Goal: Find specific page/section: Find specific page/section

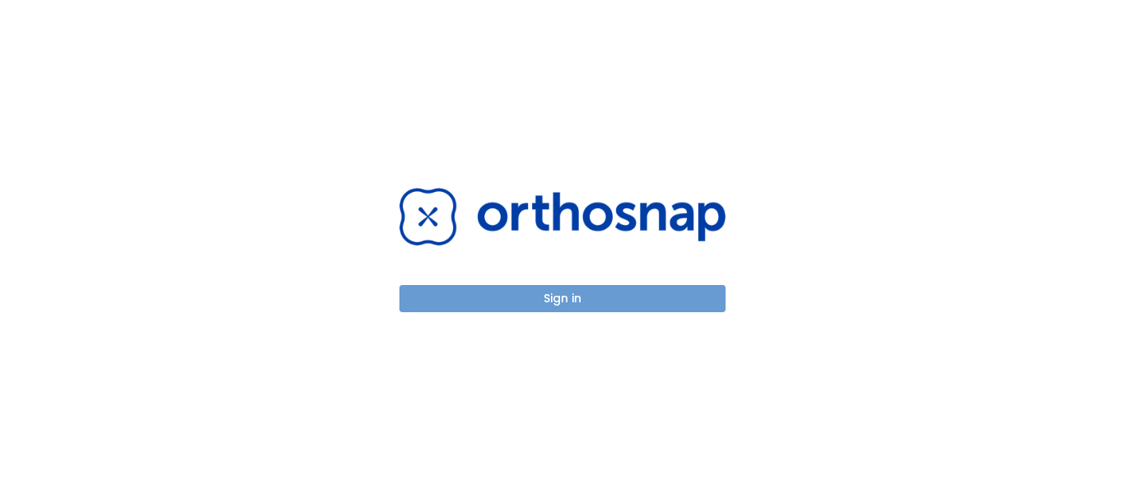
click at [558, 292] on button "Sign in" at bounding box center [563, 298] width 326 height 27
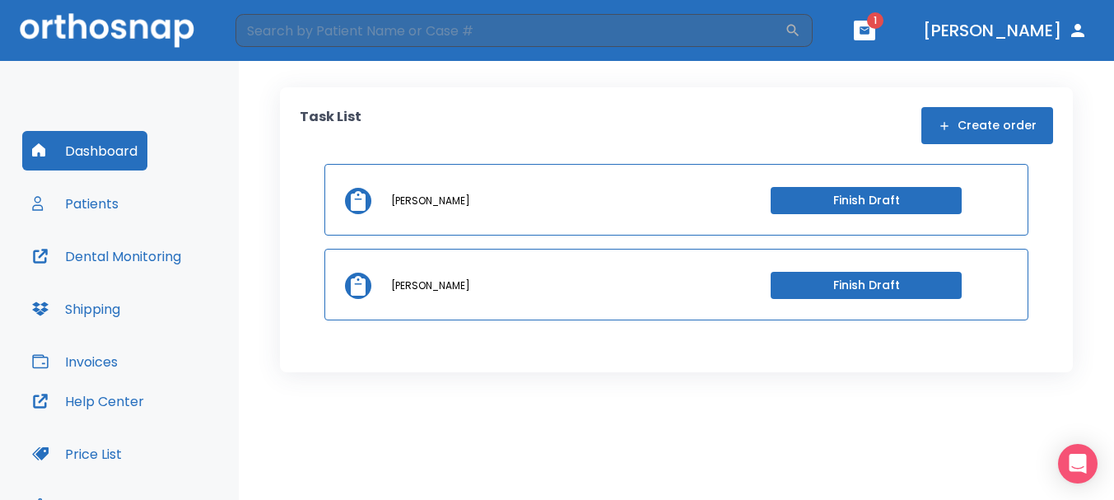
click at [876, 23] on button "button" at bounding box center [864, 31] width 21 height 20
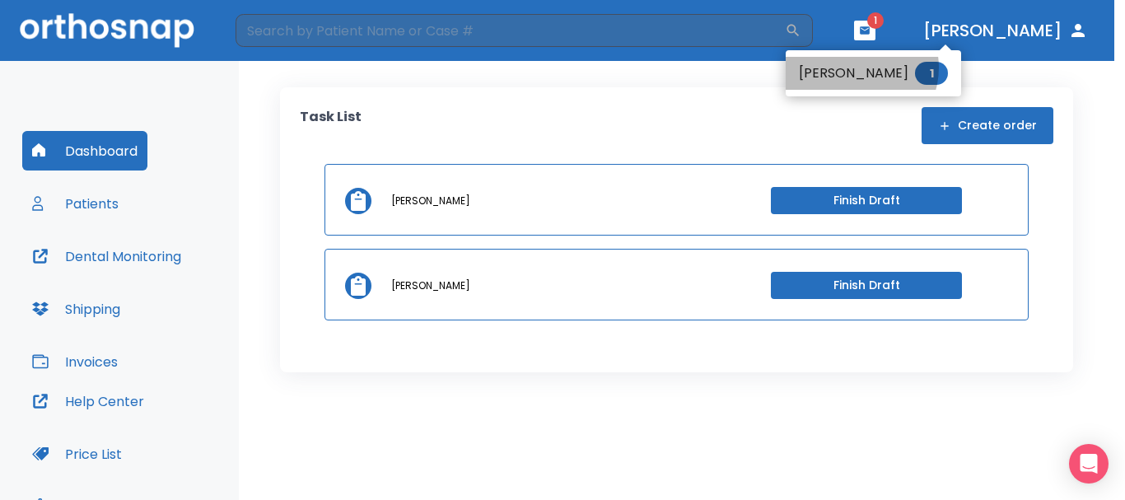
click at [856, 68] on li "Misty Houser 1" at bounding box center [873, 73] width 175 height 33
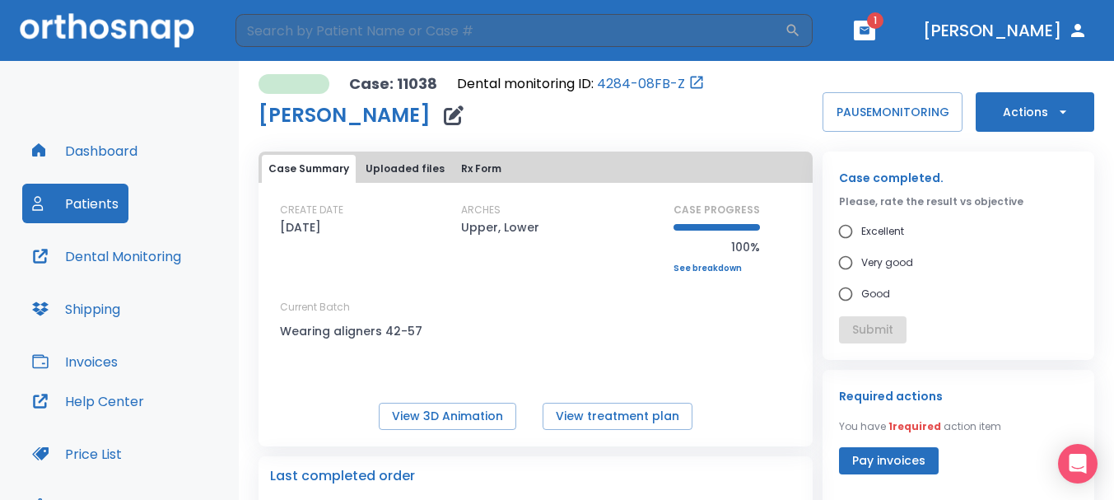
click at [100, 147] on button "Dashboard" at bounding box center [84, 151] width 125 height 40
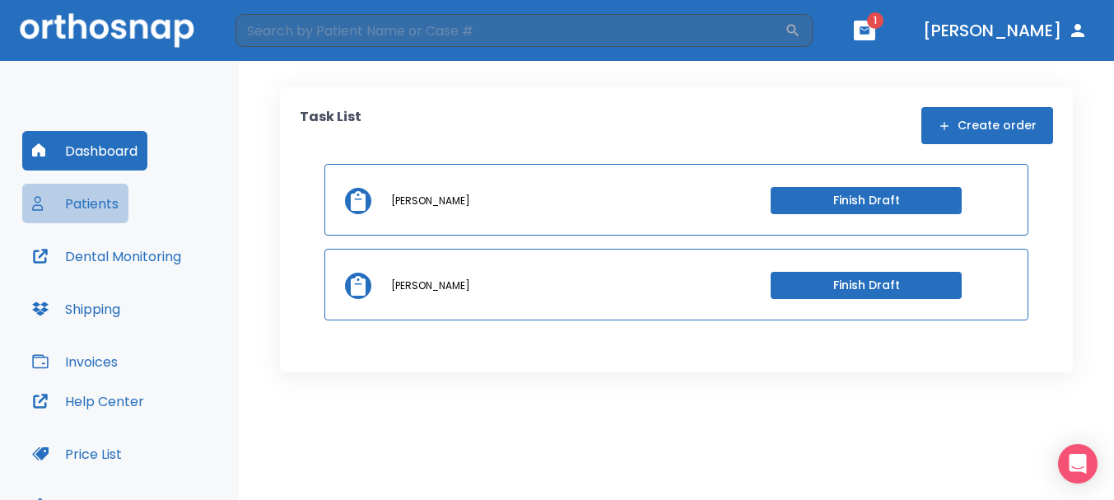
click at [81, 217] on button "Patients" at bounding box center [75, 204] width 106 height 40
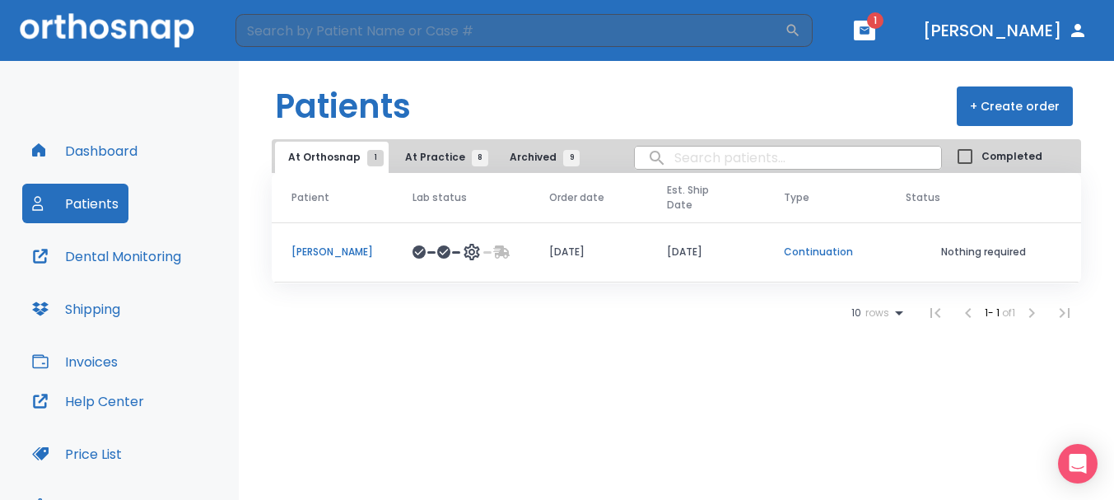
click at [393, 234] on td at bounding box center [461, 252] width 137 height 60
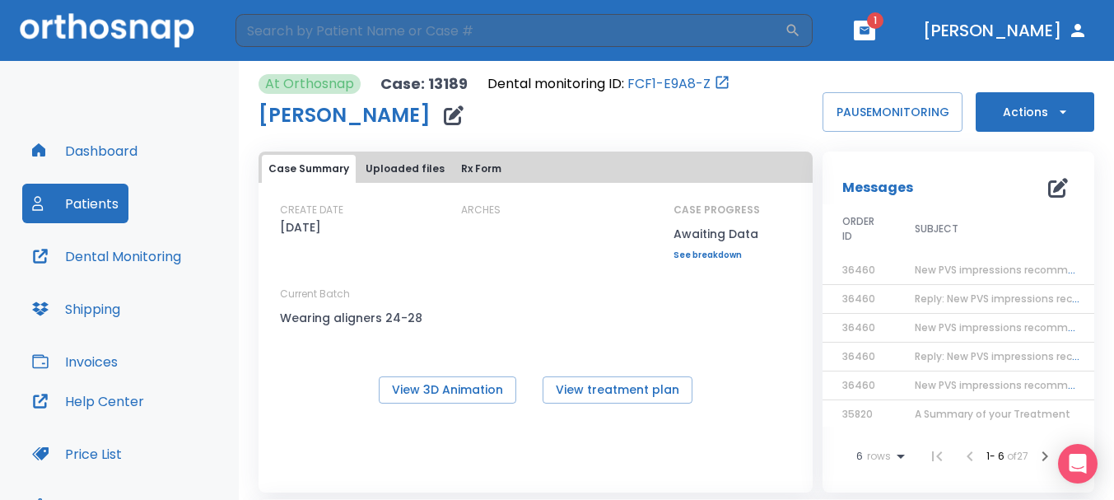
click at [82, 265] on button "Dental Monitoring" at bounding box center [106, 256] width 169 height 40
